Goal: Task Accomplishment & Management: Manage account settings

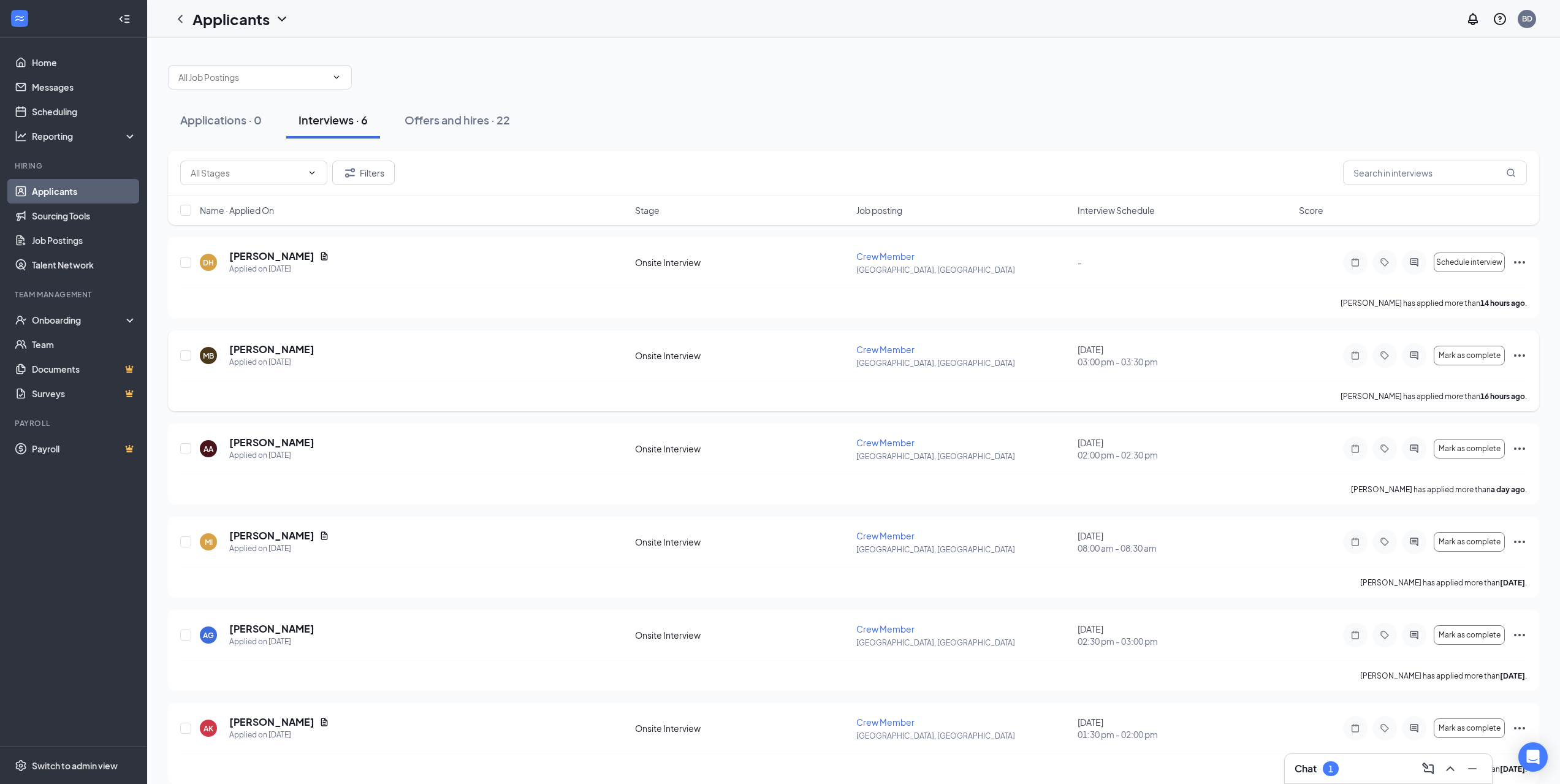
scroll to position [14, 0]
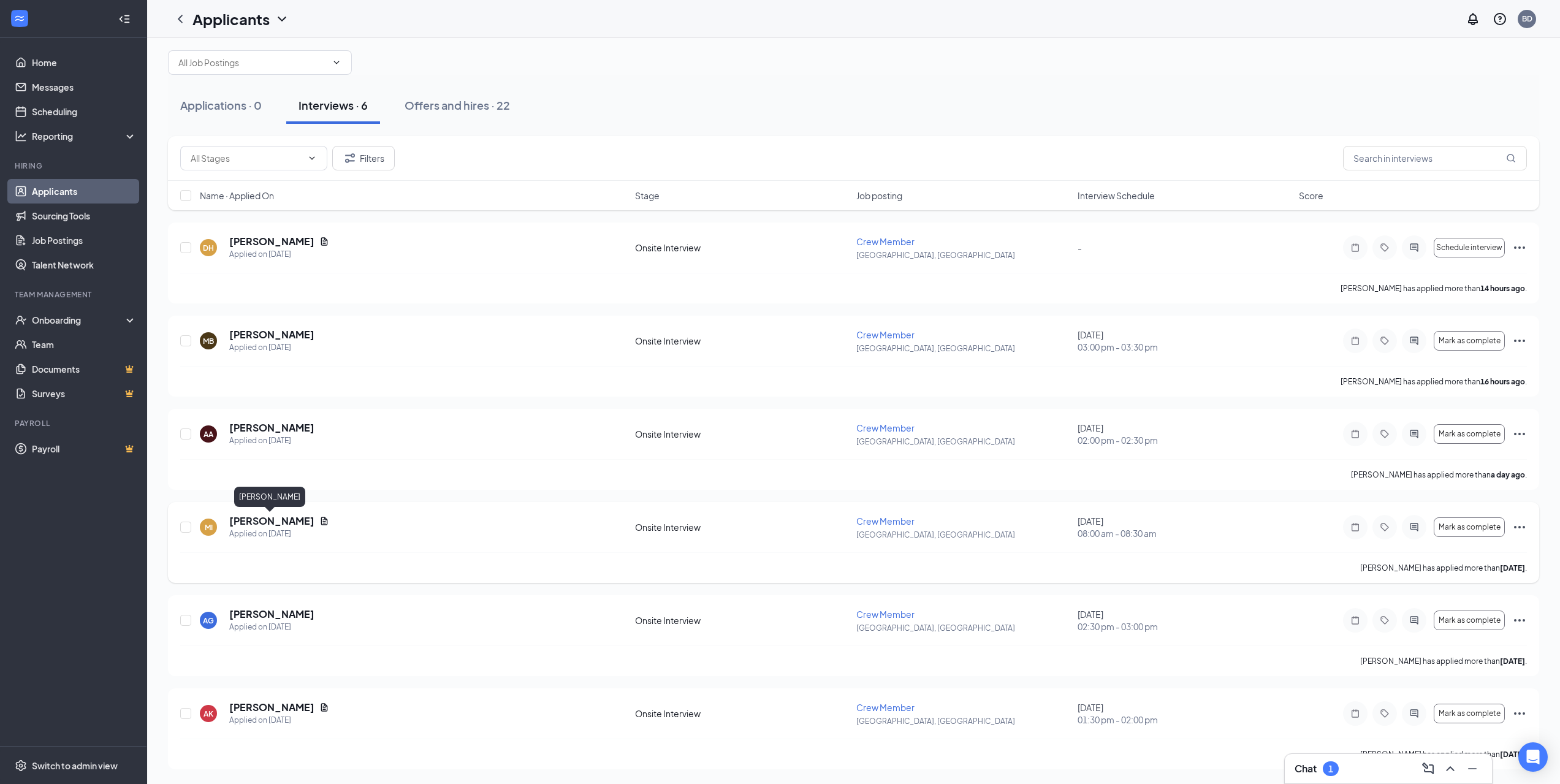
click at [267, 521] on h5 "[PERSON_NAME]" at bounding box center [271, 520] width 85 height 13
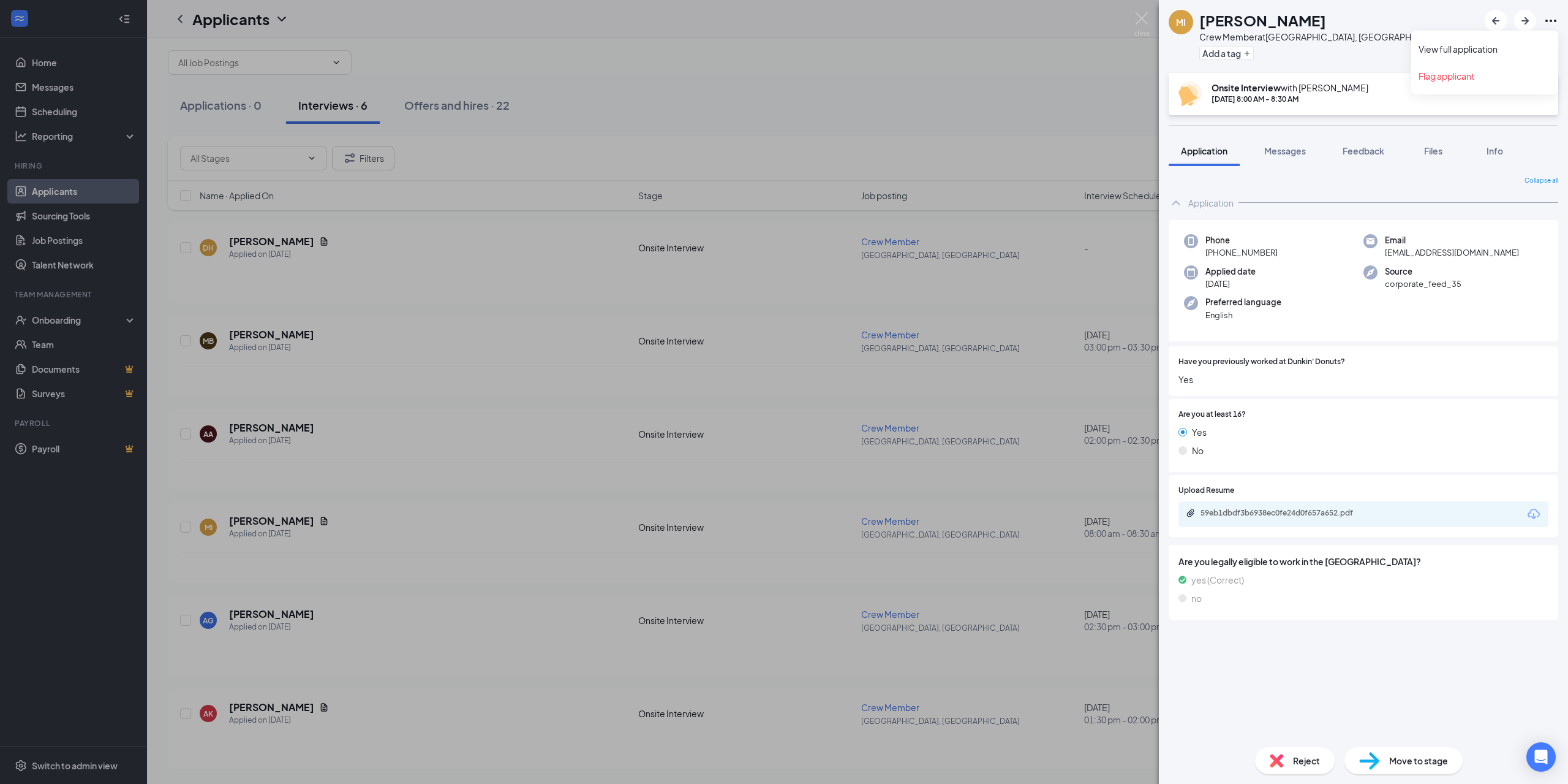
click at [1548, 20] on icon "Ellipses" at bounding box center [1550, 20] width 14 height 14
click at [266, 524] on div "MI [PERSON_NAME] Crew Member at [GEOGRAPHIC_DATA], [GEOGRAPHIC_DATA] Add a tag …" at bounding box center [784, 392] width 1568 height 784
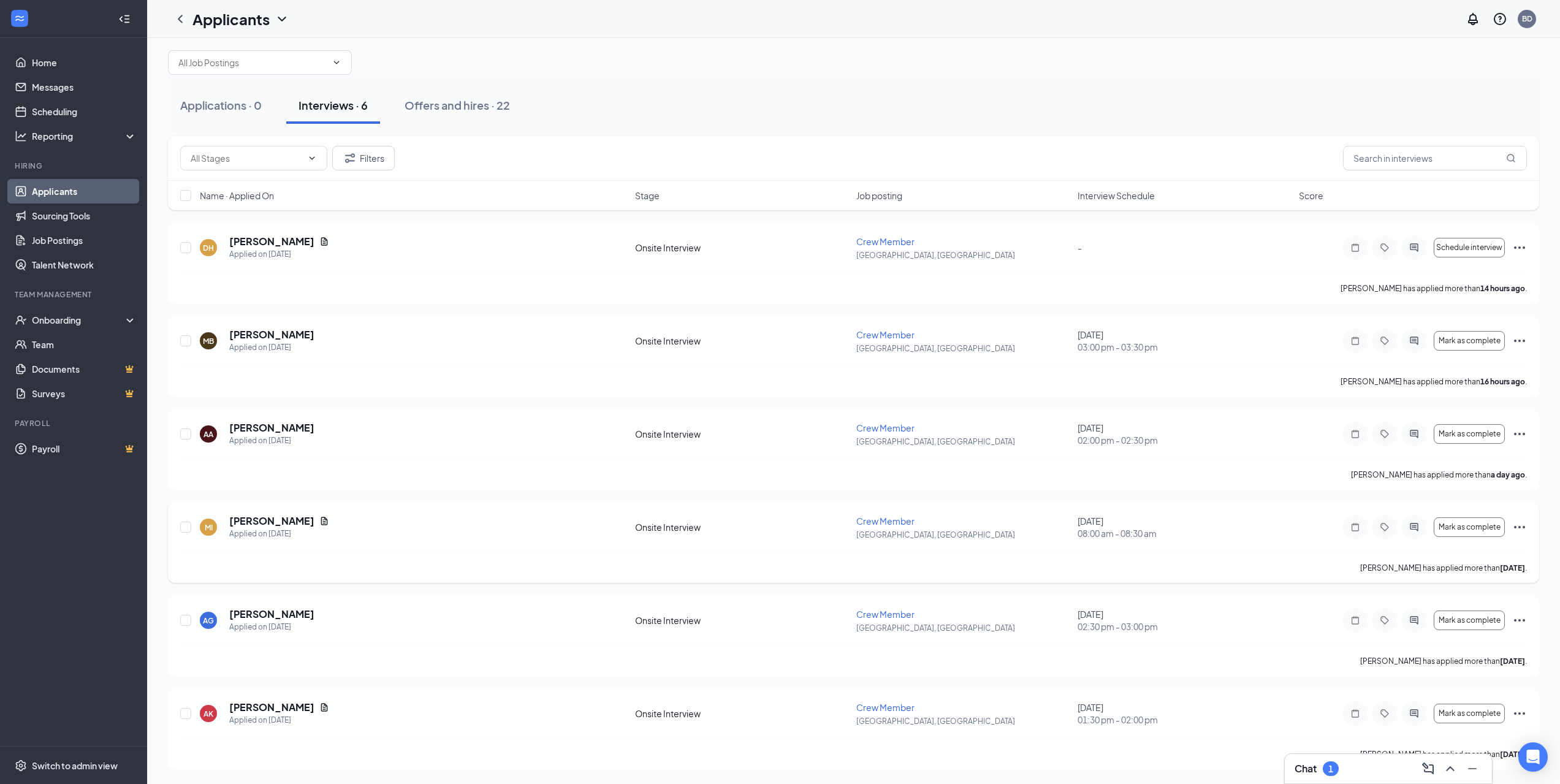
click at [1515, 526] on icon "Ellipses" at bounding box center [1520, 527] width 11 height 3
click at [1429, 89] on p "[PERSON_NAME] as hired" at bounding box center [1464, 95] width 105 height 12
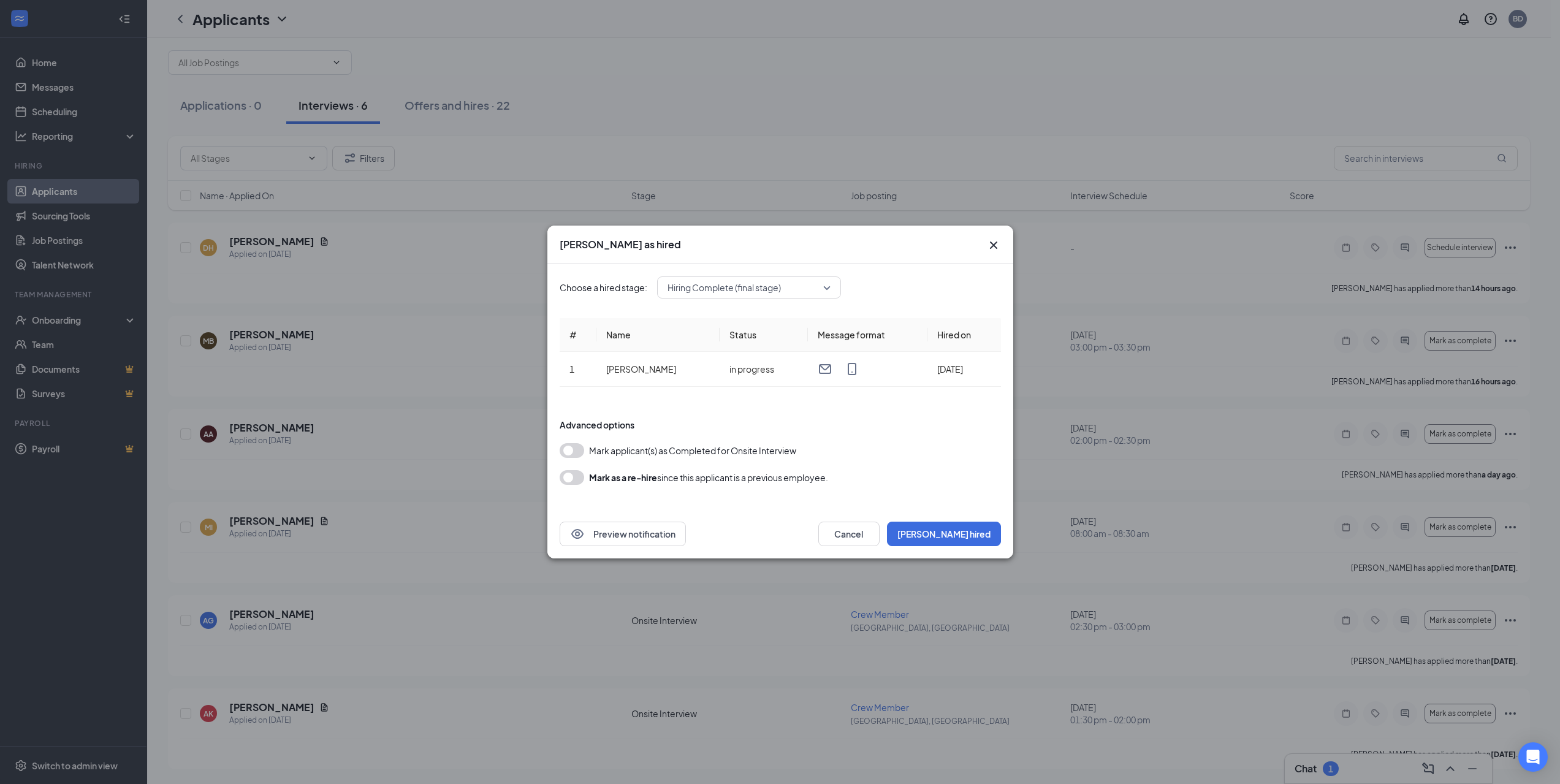
click at [569, 452] on button "button" at bounding box center [572, 450] width 25 height 14
click at [570, 474] on button "button" at bounding box center [572, 477] width 25 height 14
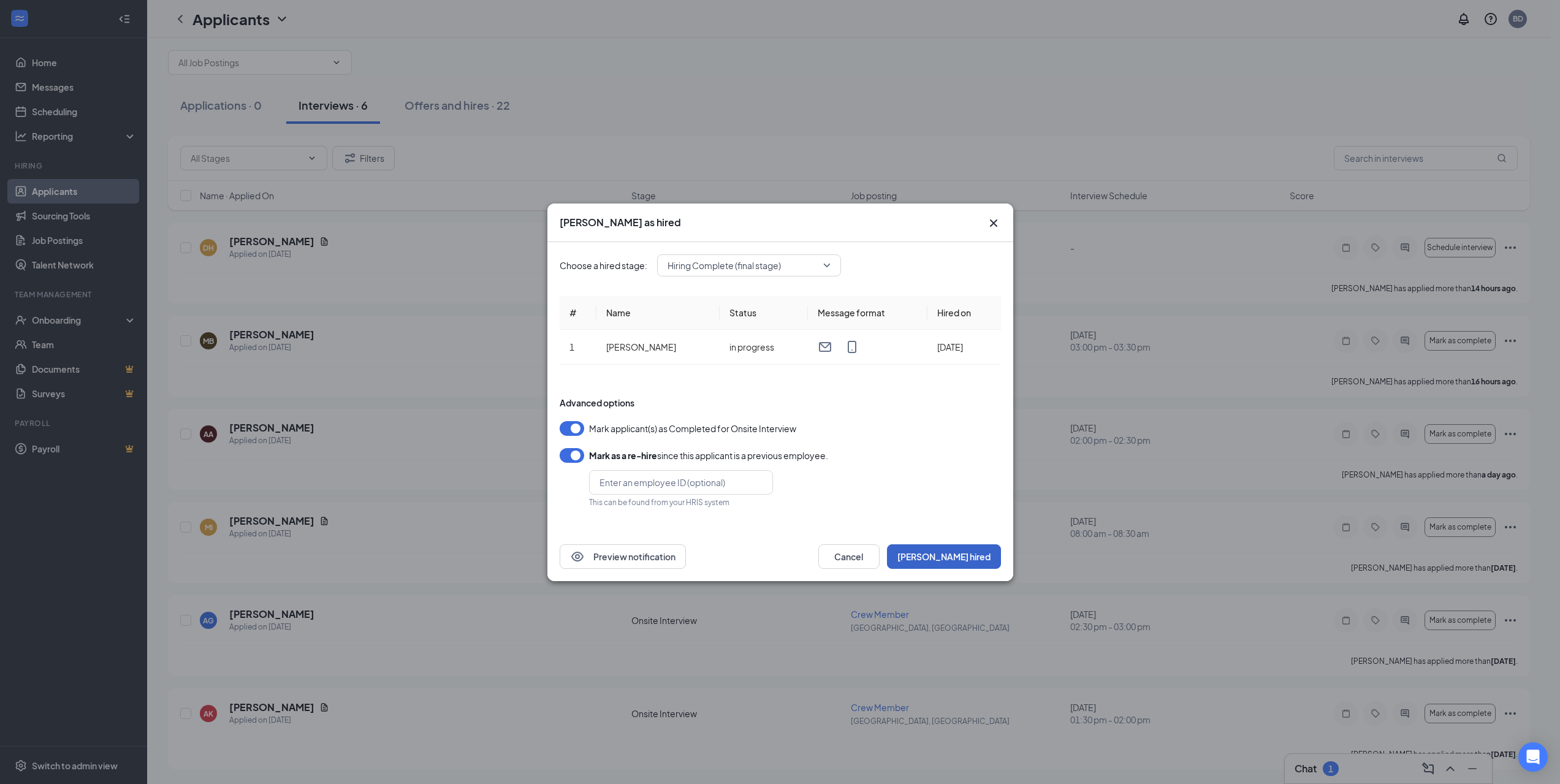
click at [978, 560] on button "[PERSON_NAME] hired" at bounding box center [944, 557] width 114 height 25
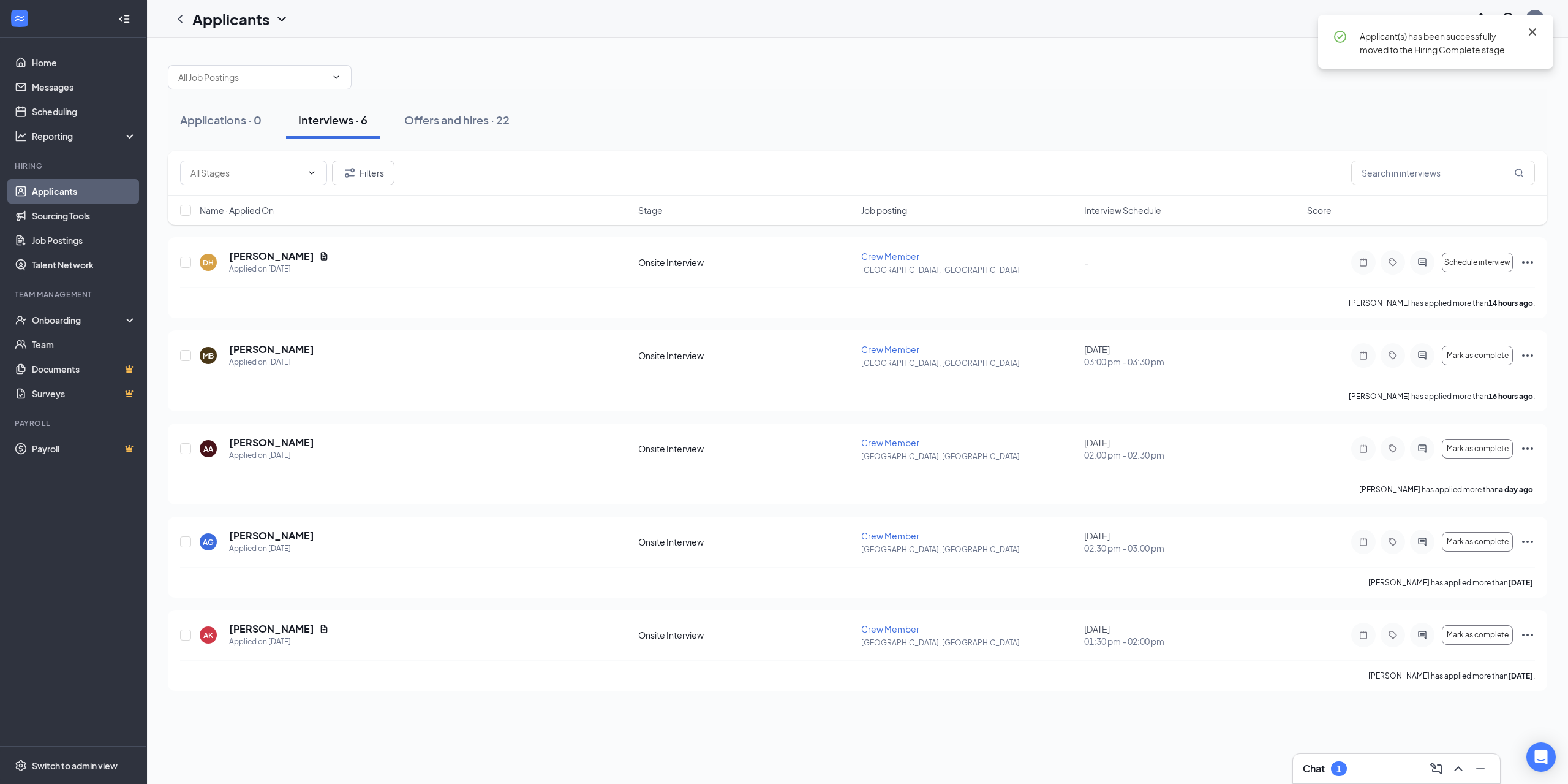
click at [1533, 31] on icon "Cross" at bounding box center [1533, 32] width 8 height 8
